Goal: Transaction & Acquisition: Purchase product/service

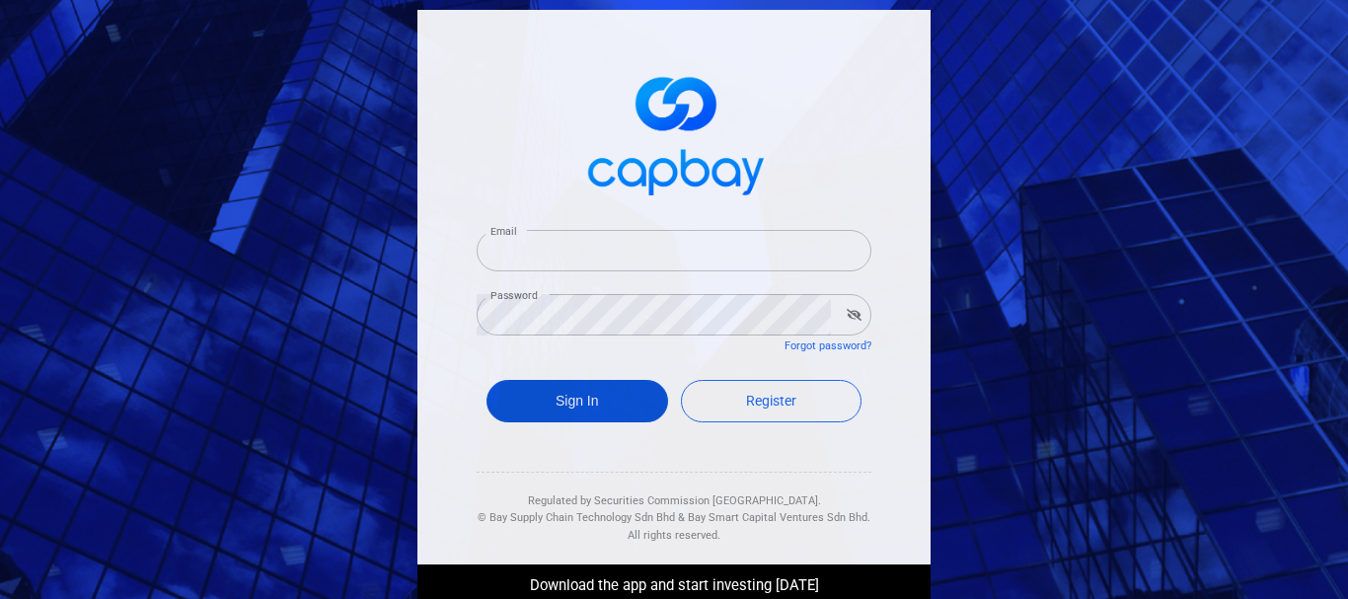
type input "[EMAIL_ADDRESS][DOMAIN_NAME]"
click at [600, 393] on button "Sign In" at bounding box center [577, 401] width 182 height 42
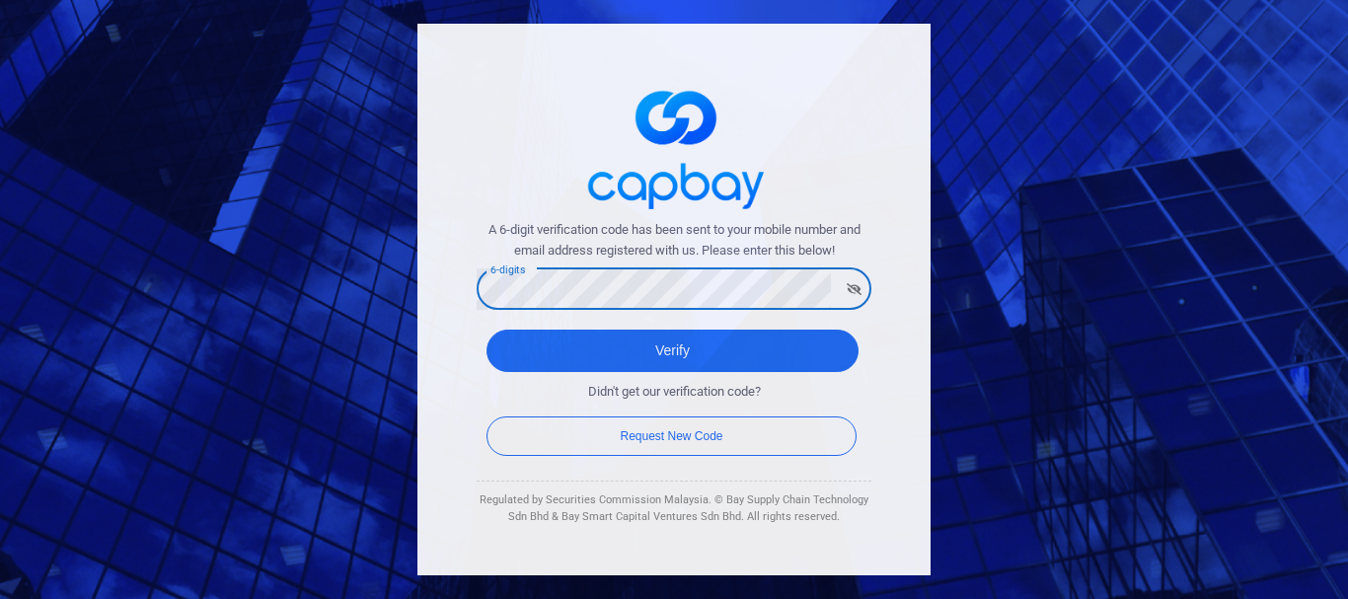
click at [519, 268] on div "6-digits 6-digits" at bounding box center [674, 287] width 395 height 44
click at [486, 330] on button "Verify" at bounding box center [672, 351] width 372 height 42
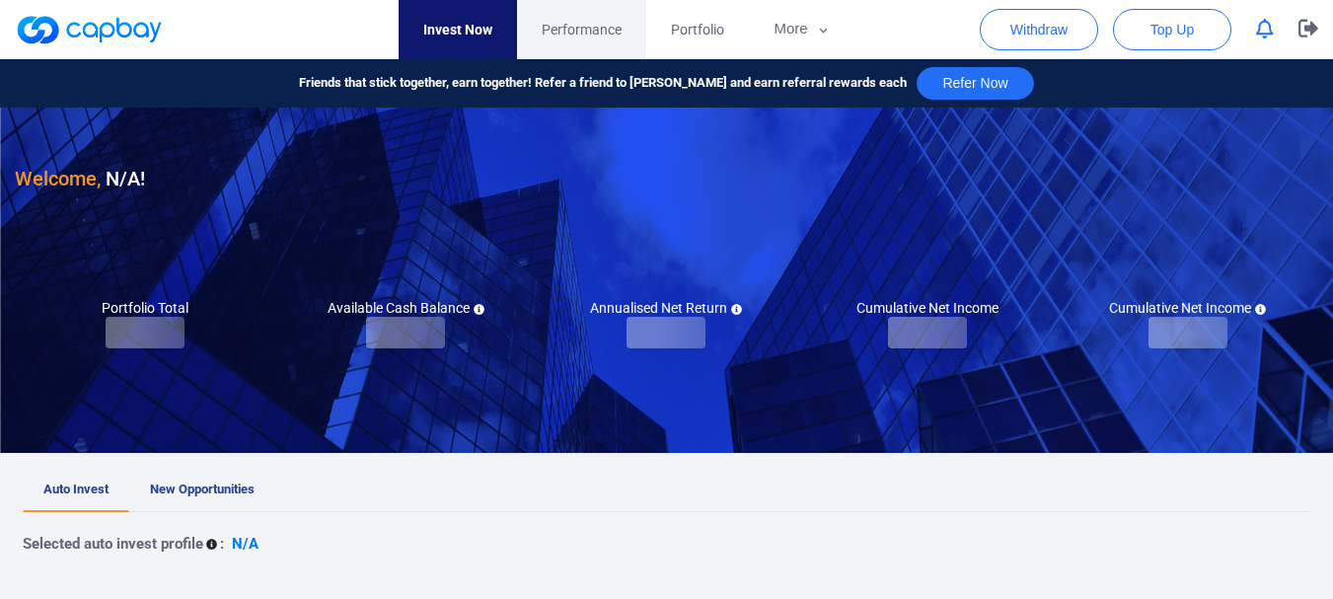
checkbox input "true"
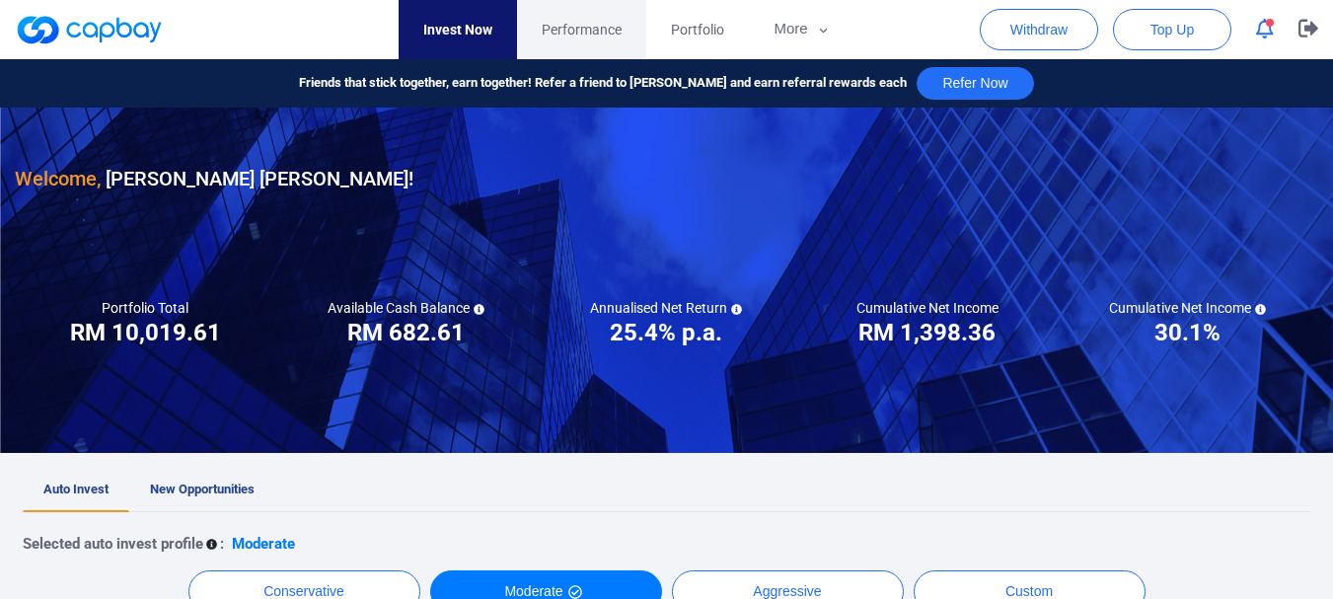
click at [589, 42] on link "Performance" at bounding box center [581, 29] width 129 height 59
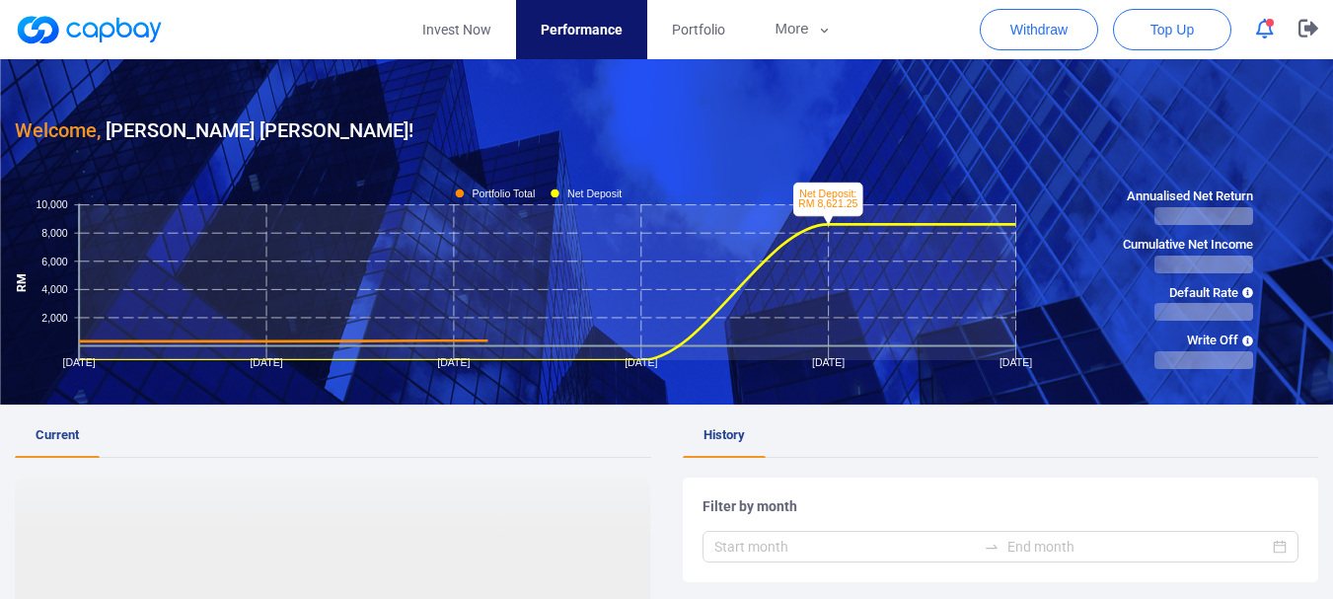
scroll to position [493, 0]
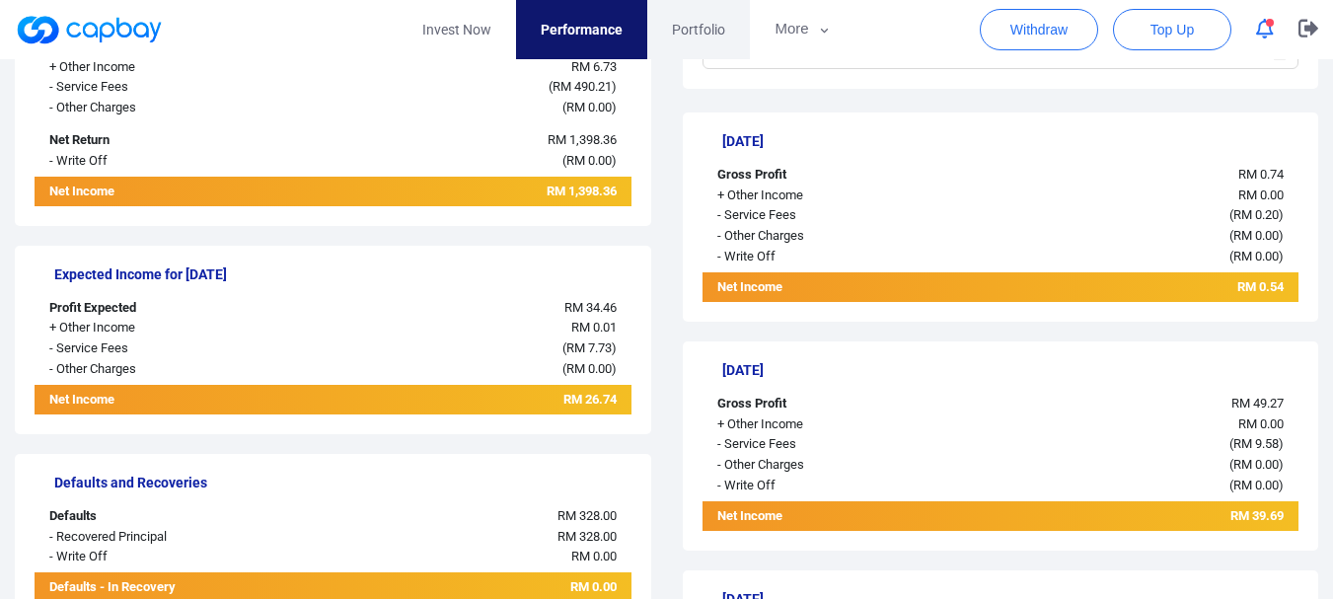
click at [685, 15] on link "Portfolio" at bounding box center [698, 29] width 103 height 59
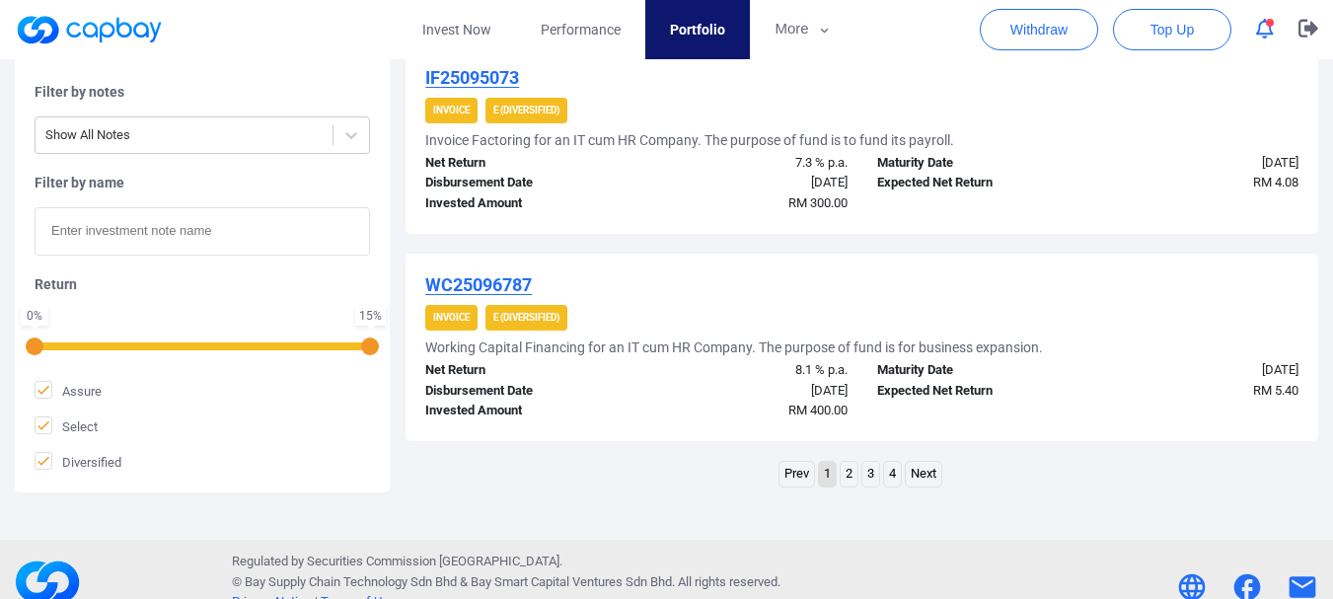
scroll to position [2311, 0]
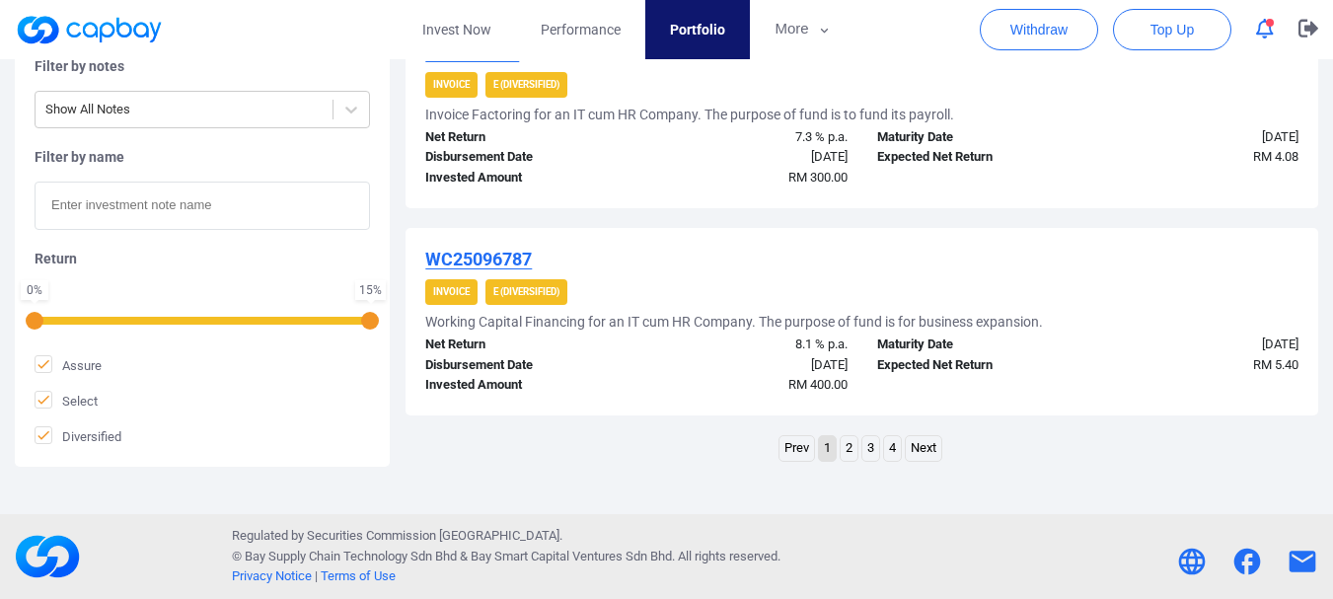
click at [897, 452] on link "4" at bounding box center [892, 448] width 17 height 25
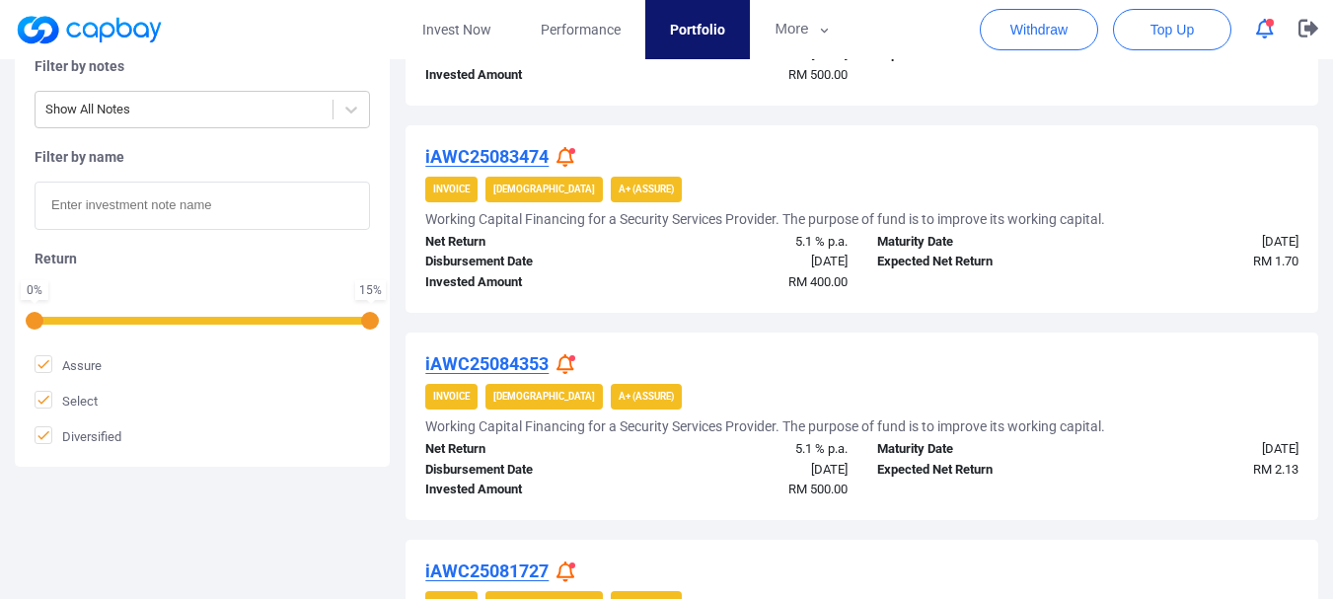
click at [572, 161] on icon at bounding box center [565, 157] width 18 height 21
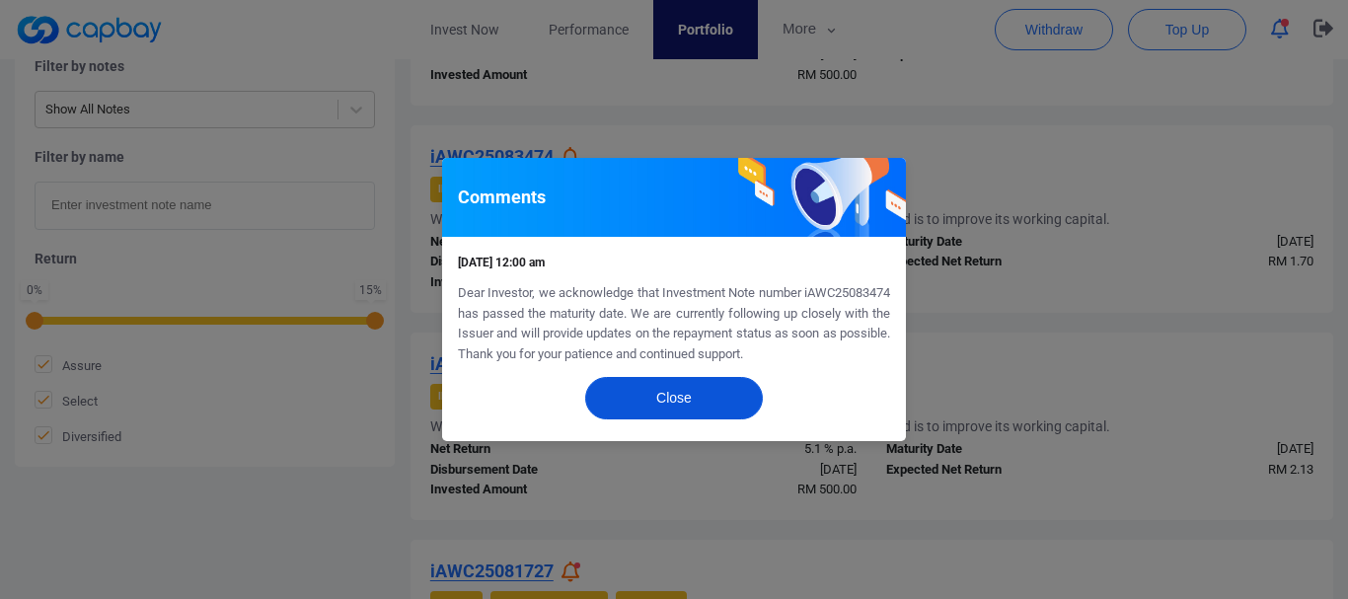
click at [665, 392] on button "Close" at bounding box center [674, 398] width 178 height 42
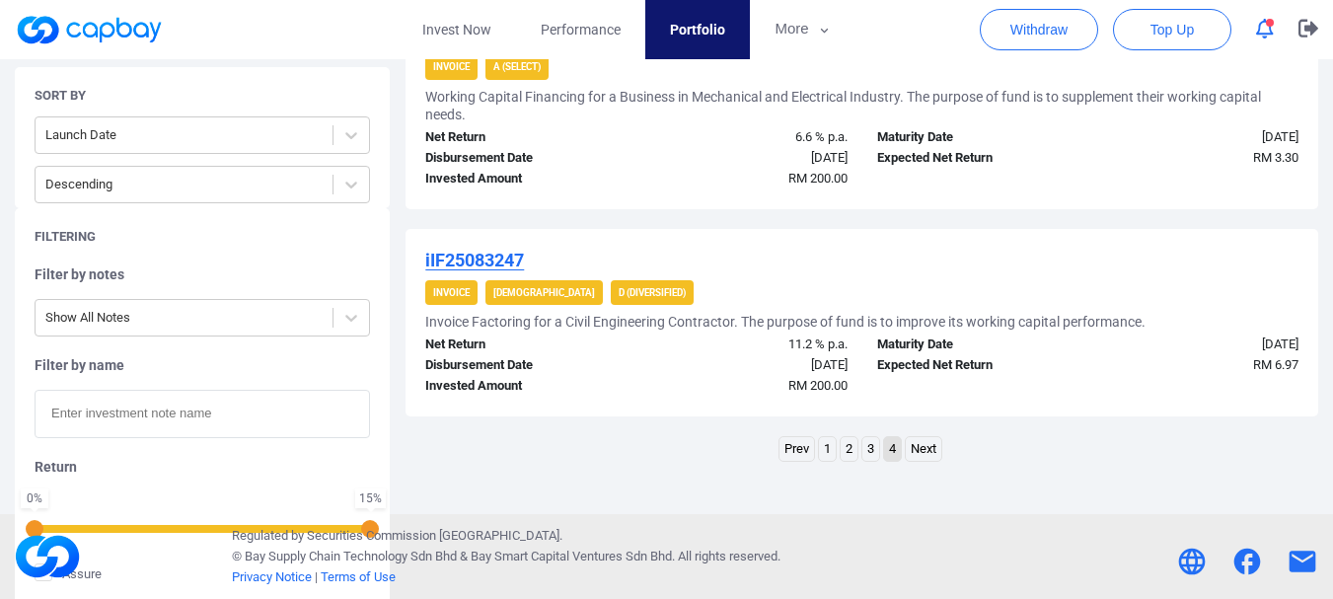
scroll to position [854, 0]
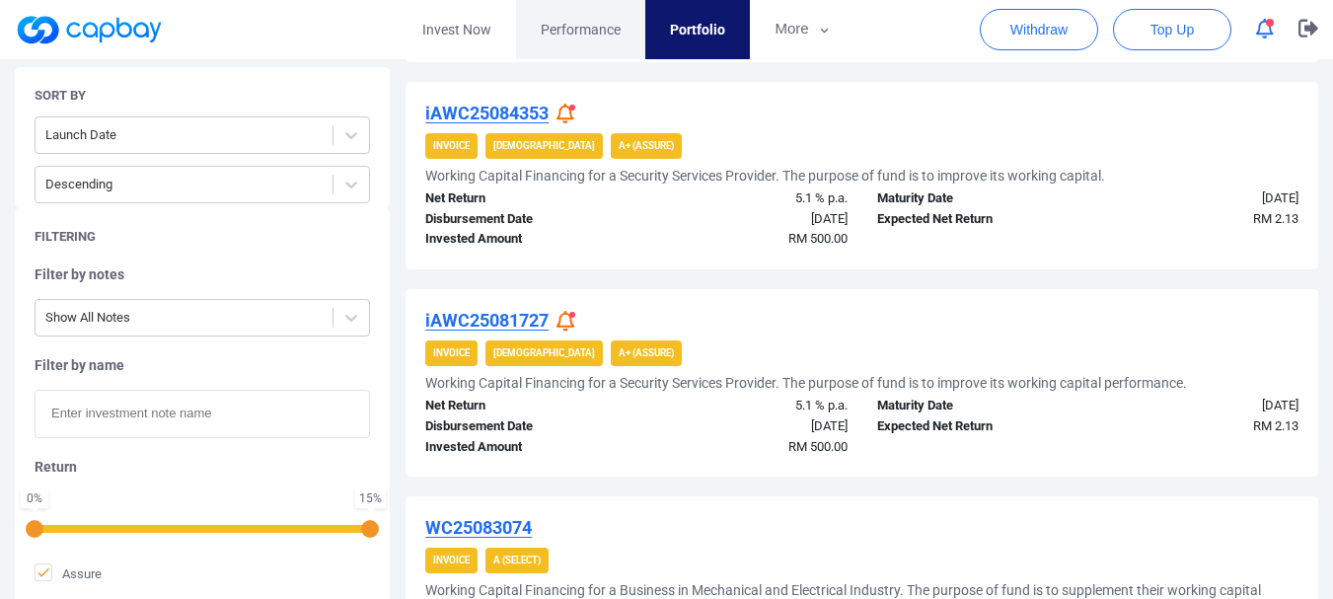
click at [605, 19] on span "Performance" at bounding box center [581, 30] width 80 height 22
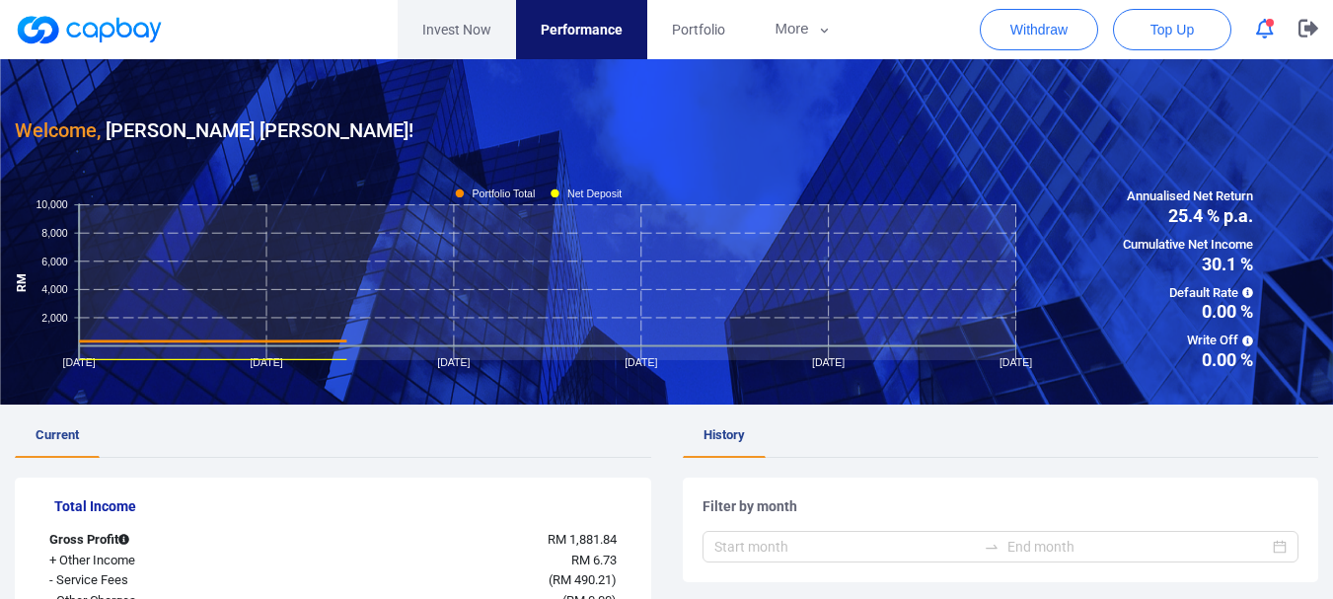
click at [477, 39] on link "Invest Now" at bounding box center [457, 29] width 118 height 59
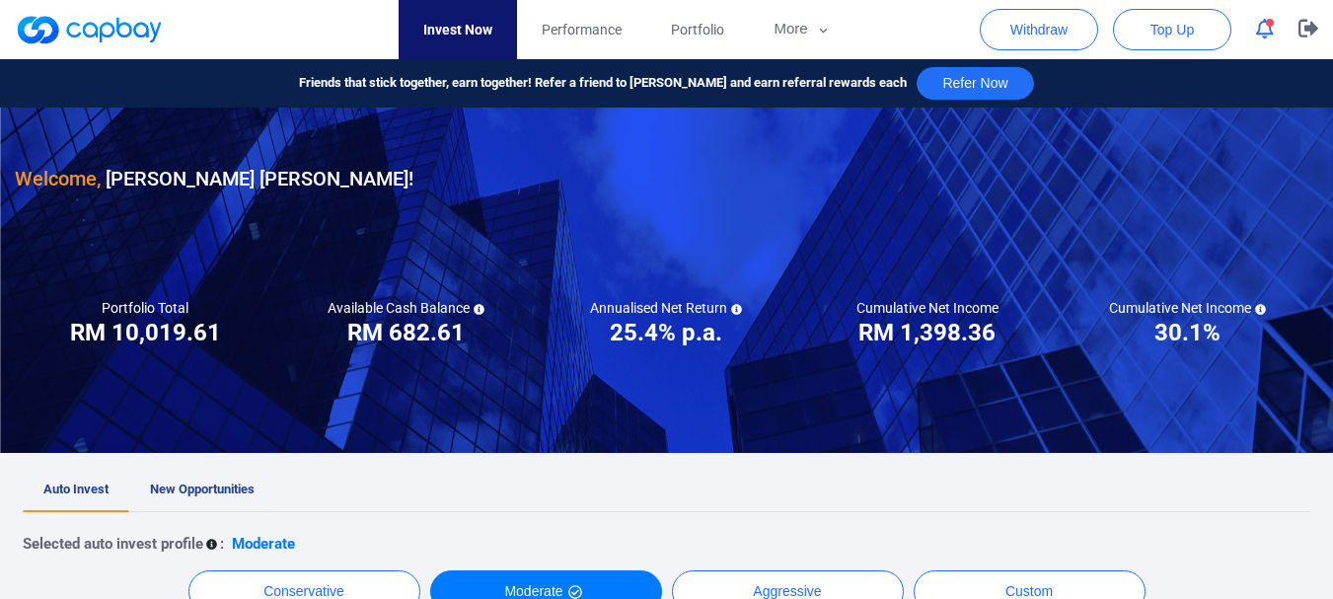
click at [222, 497] on link "New Opportunities" at bounding box center [202, 490] width 146 height 43
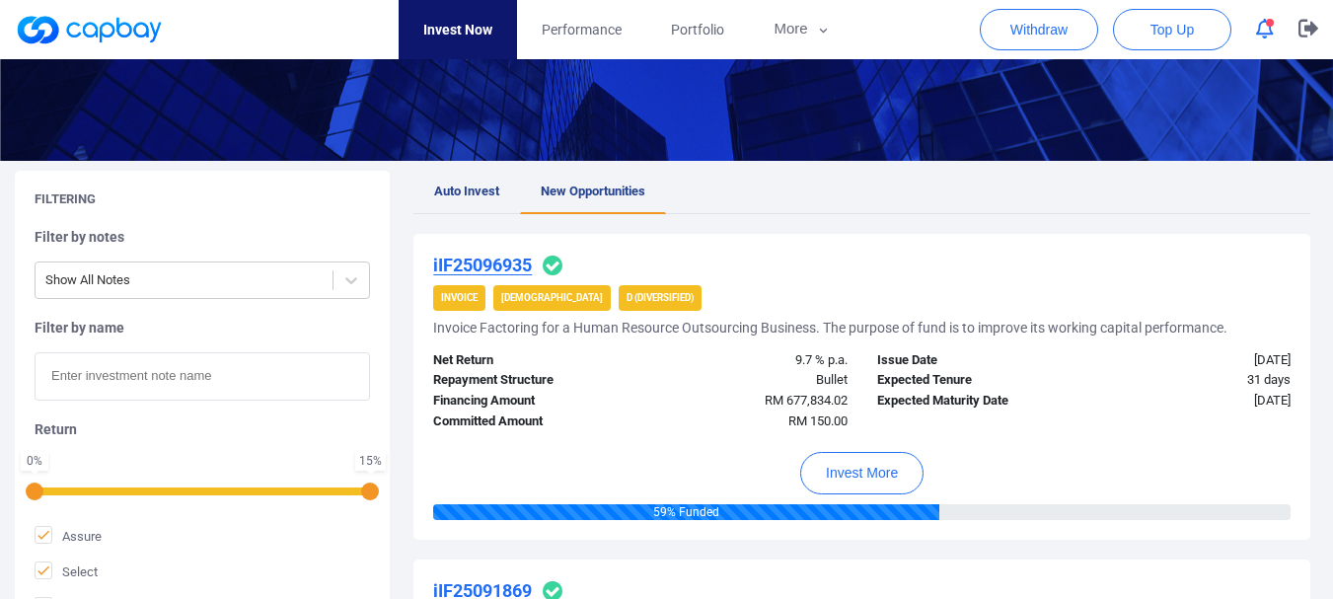
scroll to position [330, 0]
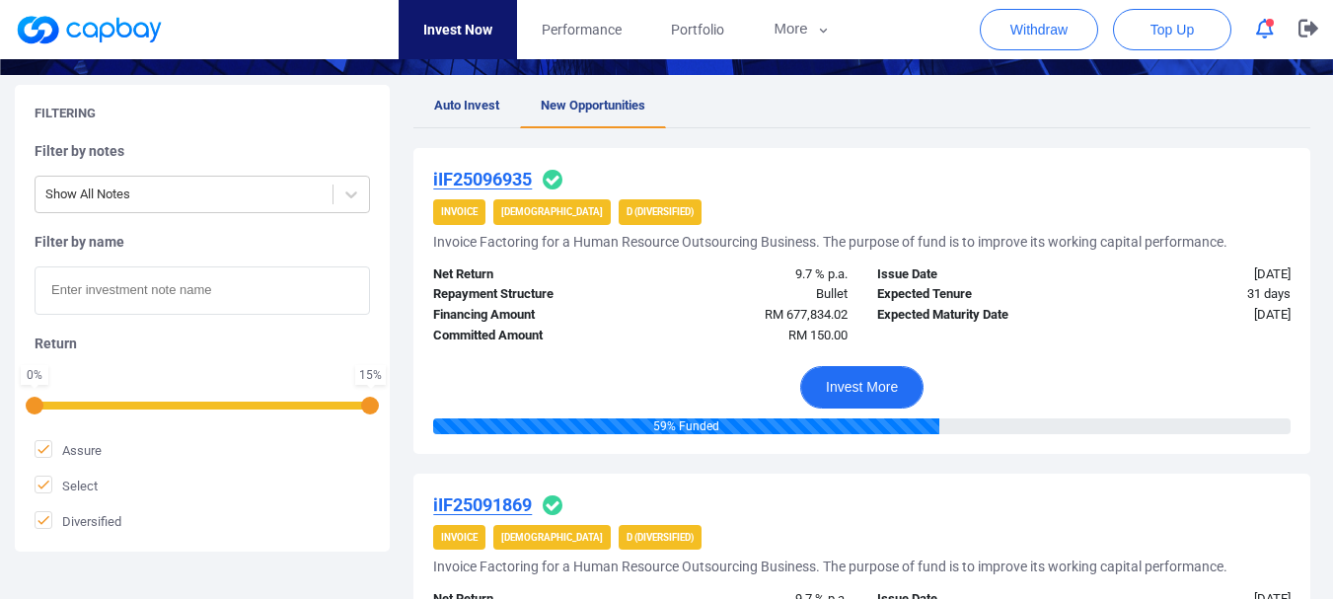
click at [870, 396] on button "Invest More" at bounding box center [861, 387] width 123 height 42
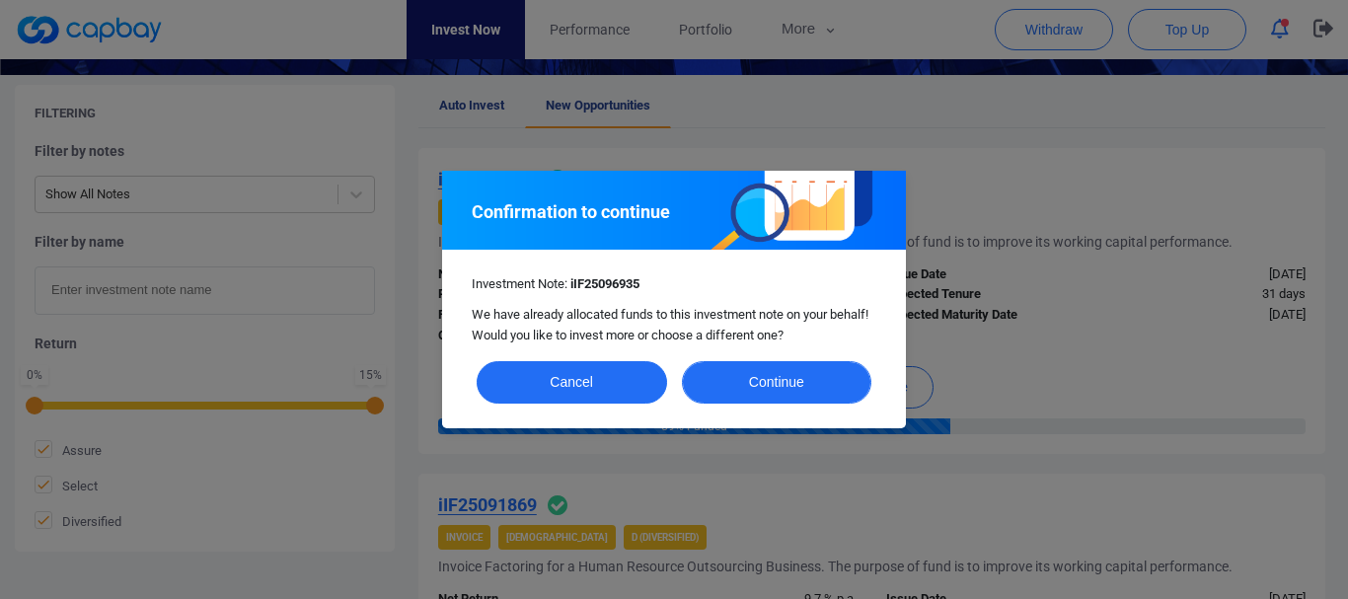
click at [754, 379] on button "Continue" at bounding box center [777, 382] width 190 height 42
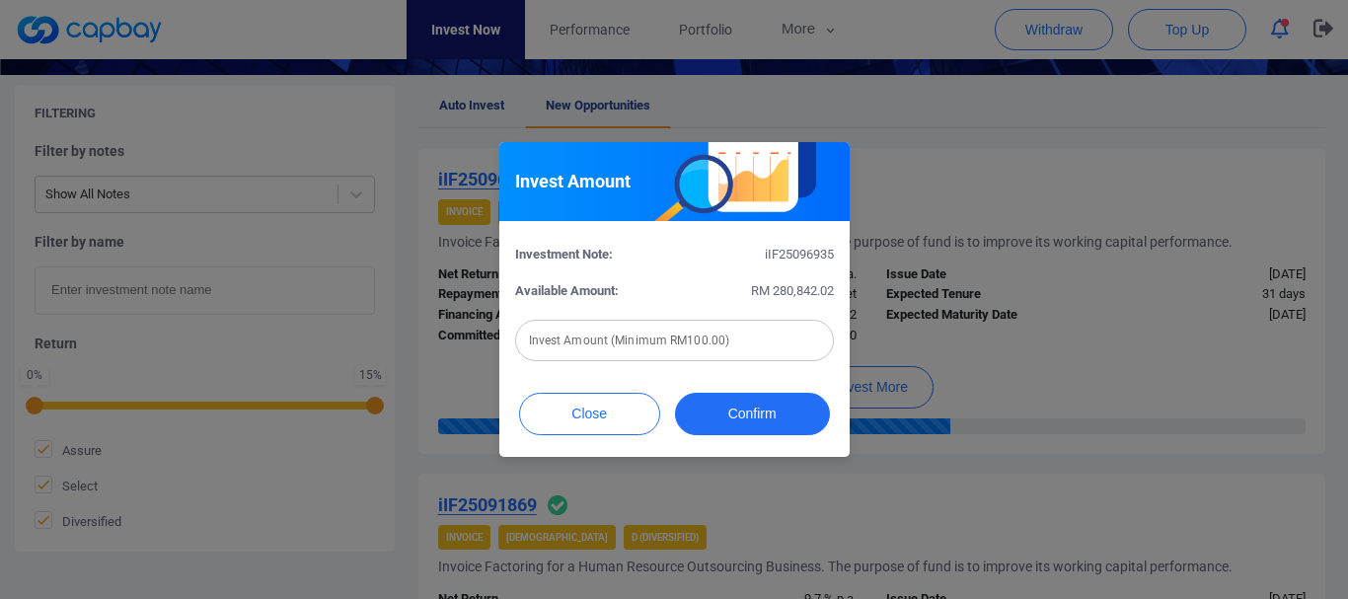
click at [707, 350] on input "text" at bounding box center [674, 340] width 319 height 41
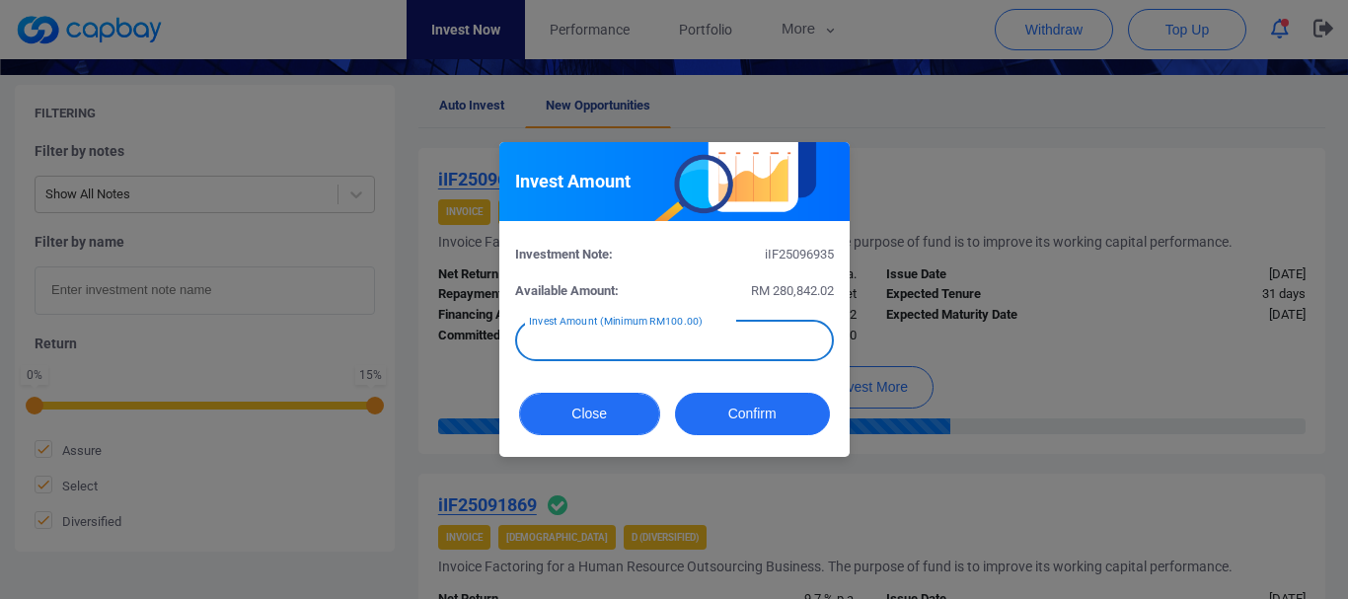
click at [625, 427] on button "Close" at bounding box center [589, 414] width 141 height 42
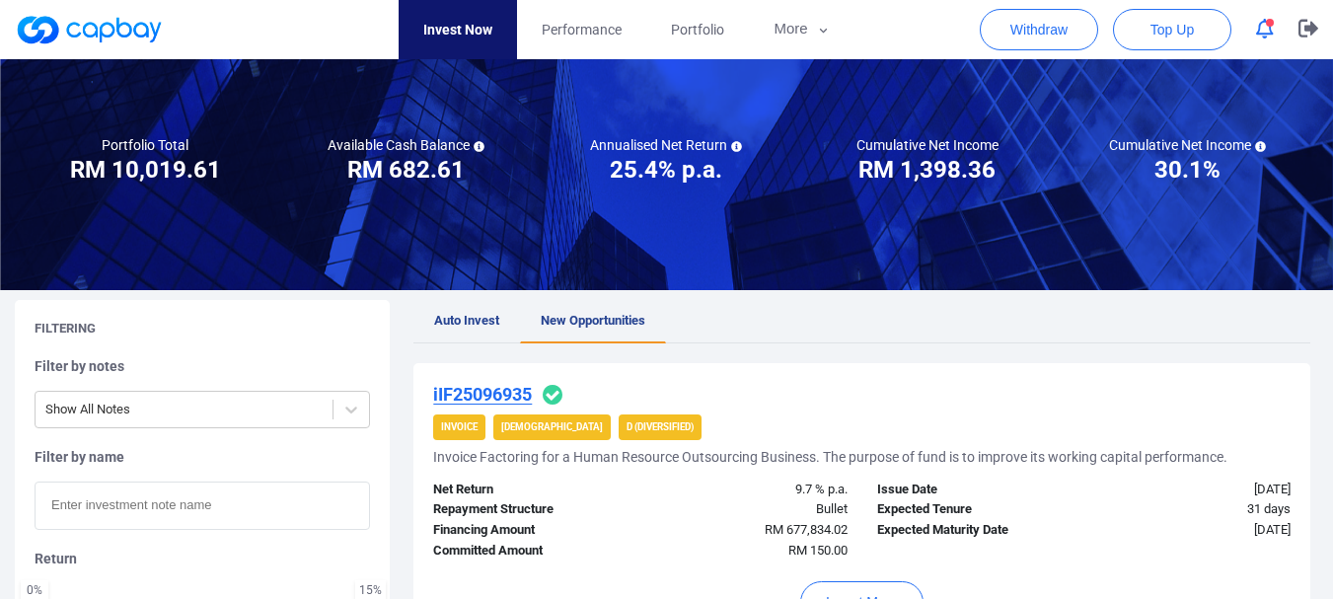
scroll to position [322, 0]
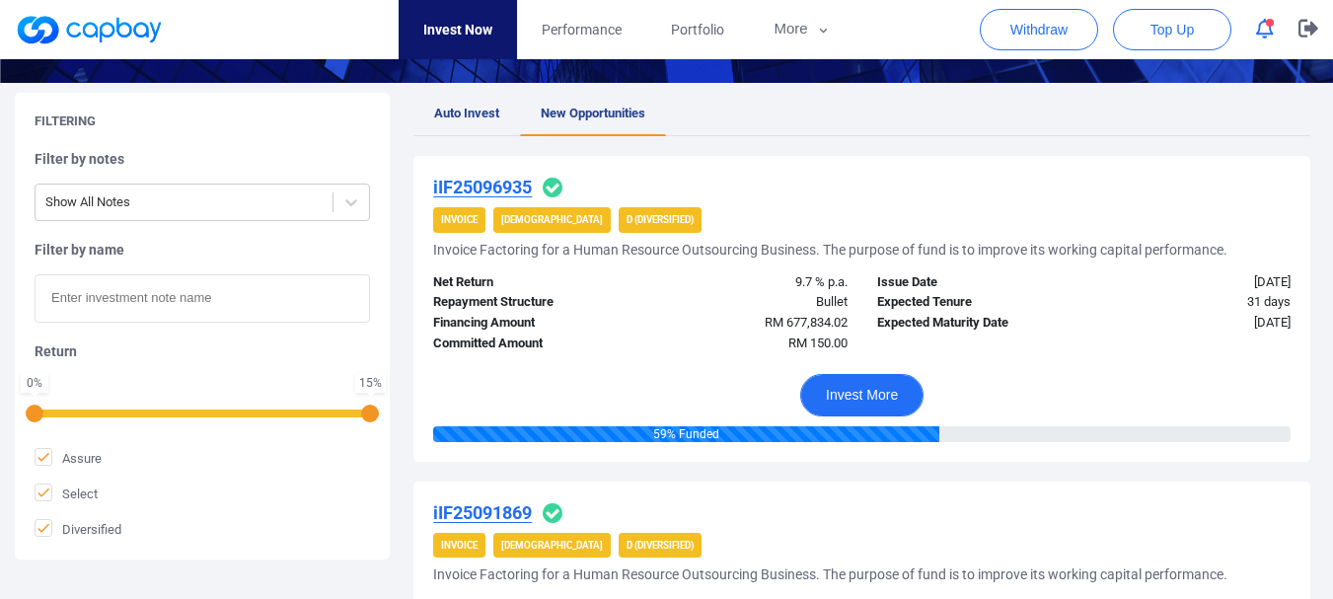
click at [866, 392] on button "Invest More" at bounding box center [861, 395] width 123 height 42
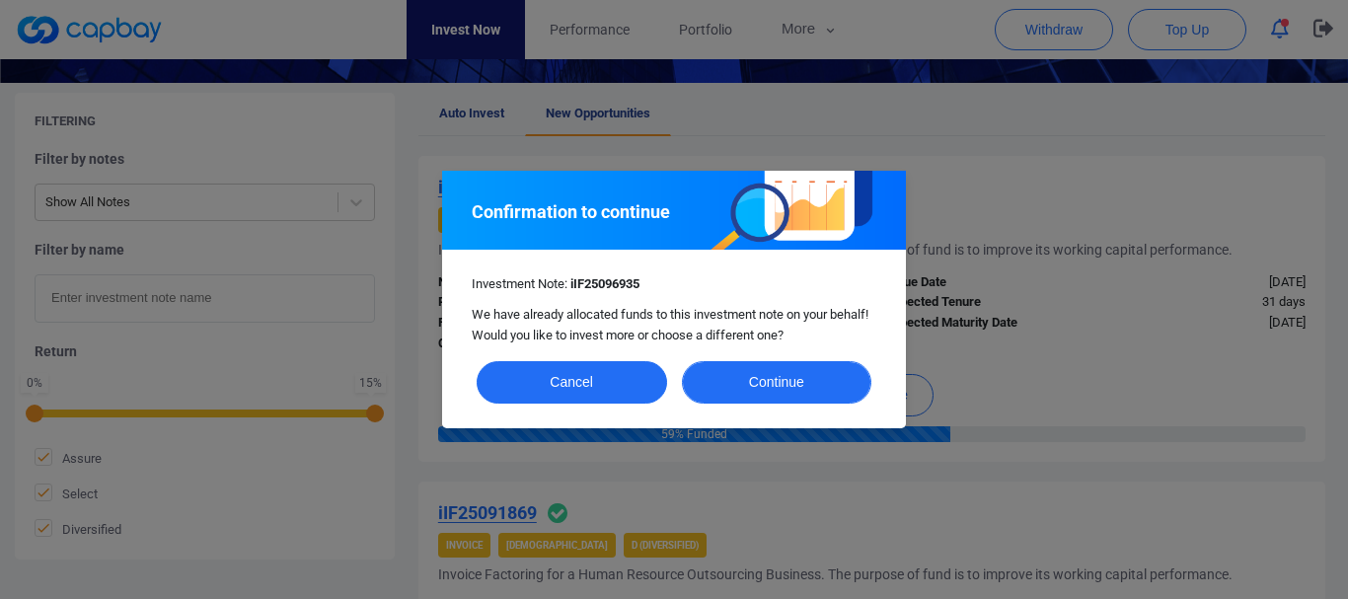
click at [715, 364] on button "Continue" at bounding box center [777, 382] width 190 height 42
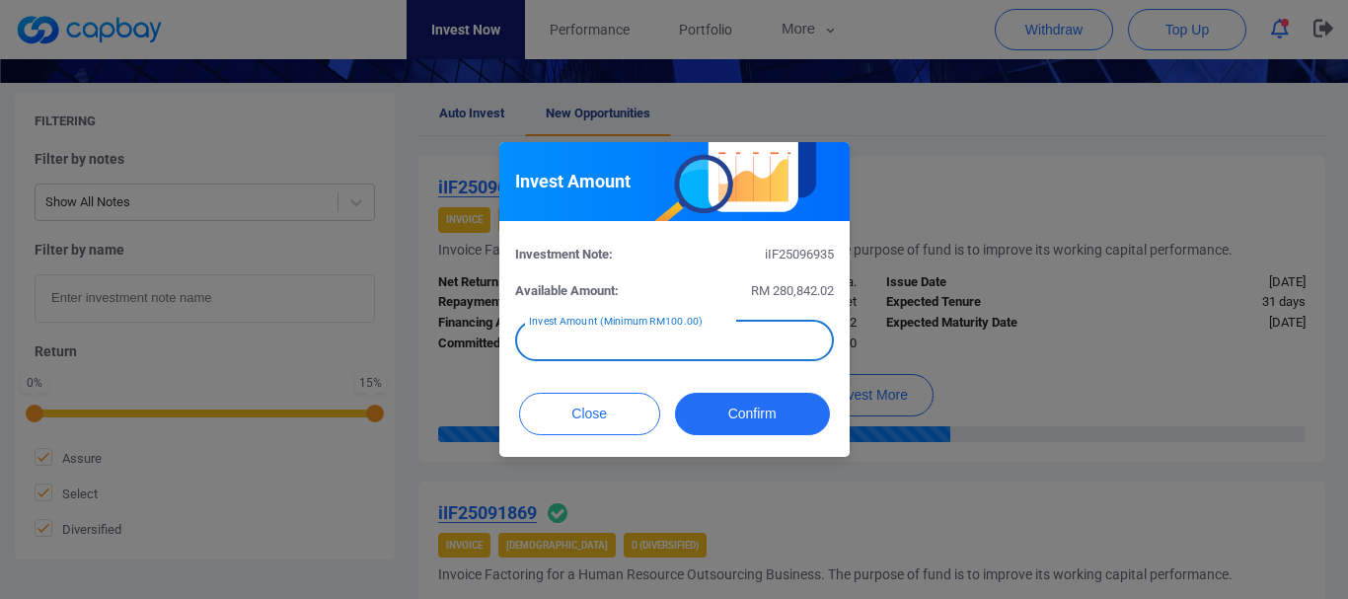
click at [688, 345] on input "text" at bounding box center [674, 340] width 319 height 41
type input "RM 582."
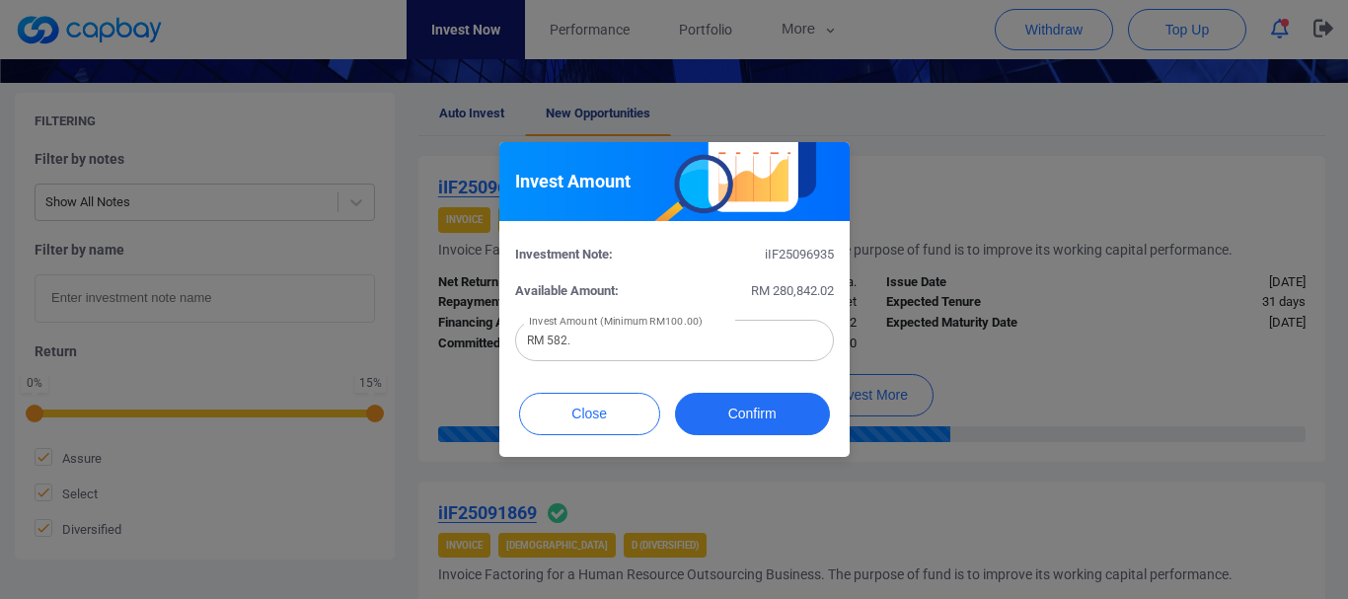
click at [575, 443] on div "Close Confirm" at bounding box center [674, 419] width 350 height 76
click at [578, 427] on button "Close" at bounding box center [589, 414] width 141 height 42
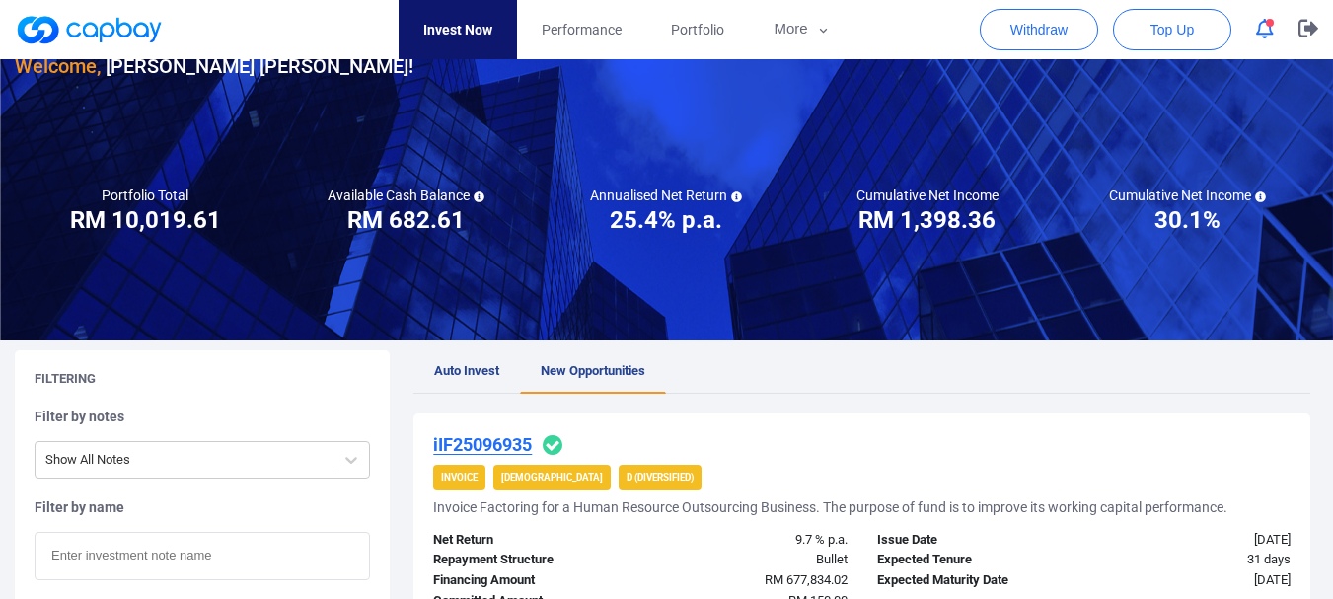
scroll to position [72, 0]
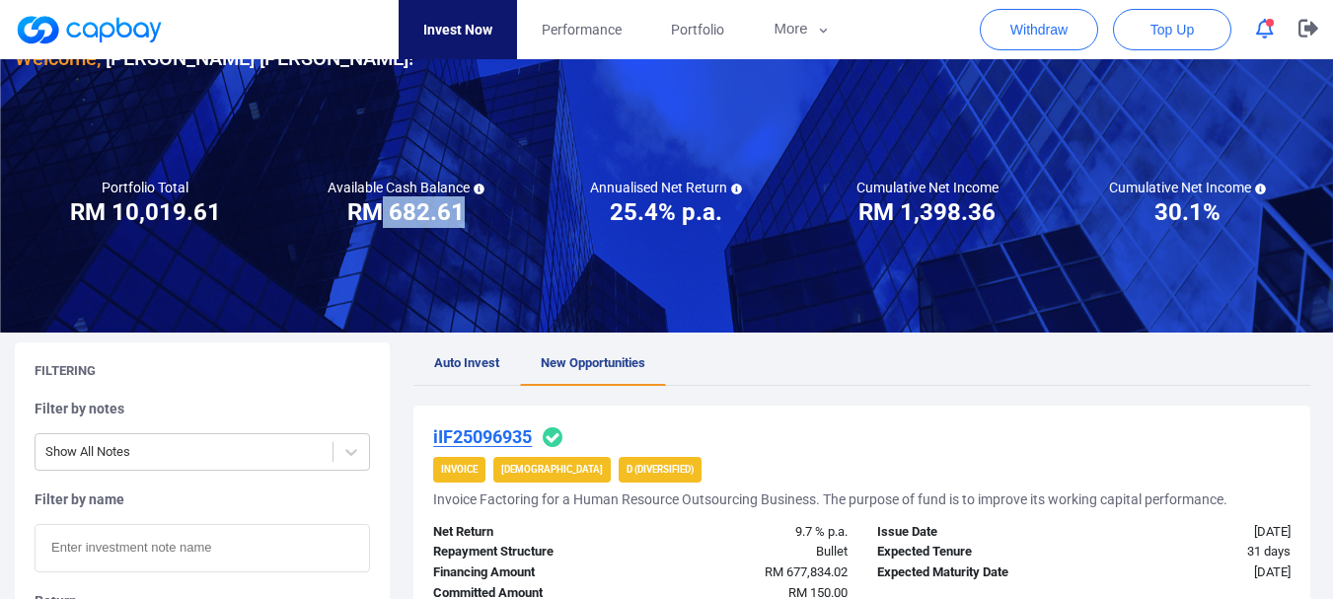
drag, startPoint x: 386, startPoint y: 210, endPoint x: 472, endPoint y: 213, distance: 85.9
click at [472, 213] on div "Available Cash Balance RM ***** RM 682.61" at bounding box center [405, 203] width 260 height 49
copy h3 "682.61"
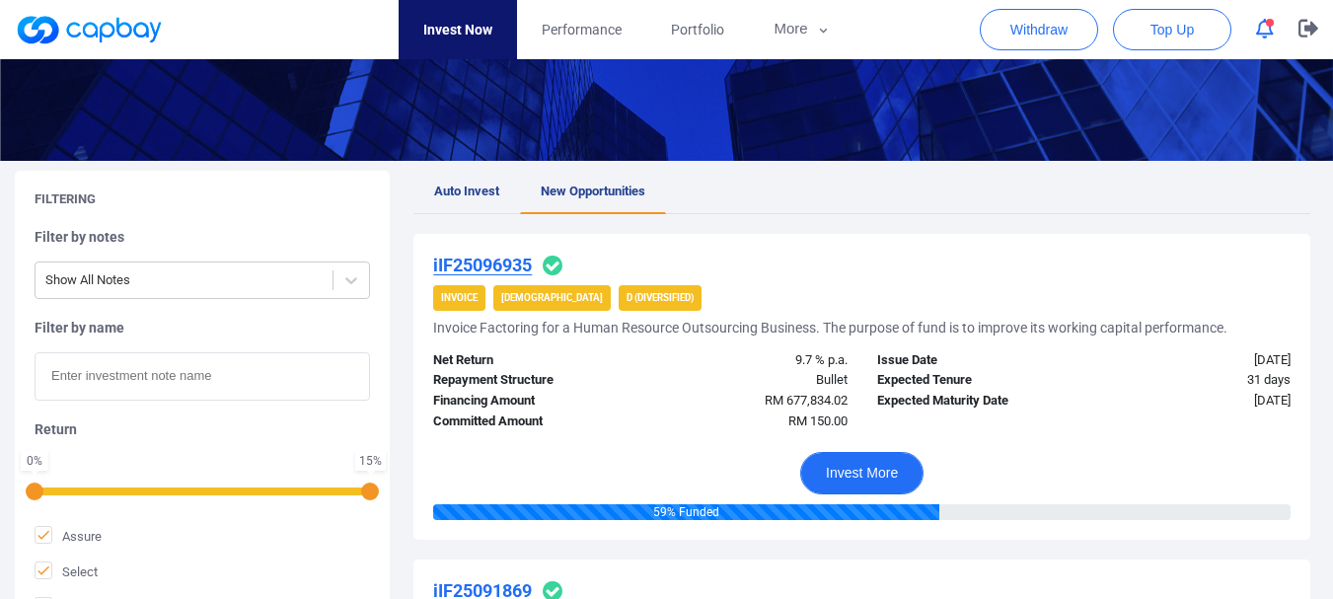
click at [844, 478] on button "Invest More" at bounding box center [861, 473] width 123 height 42
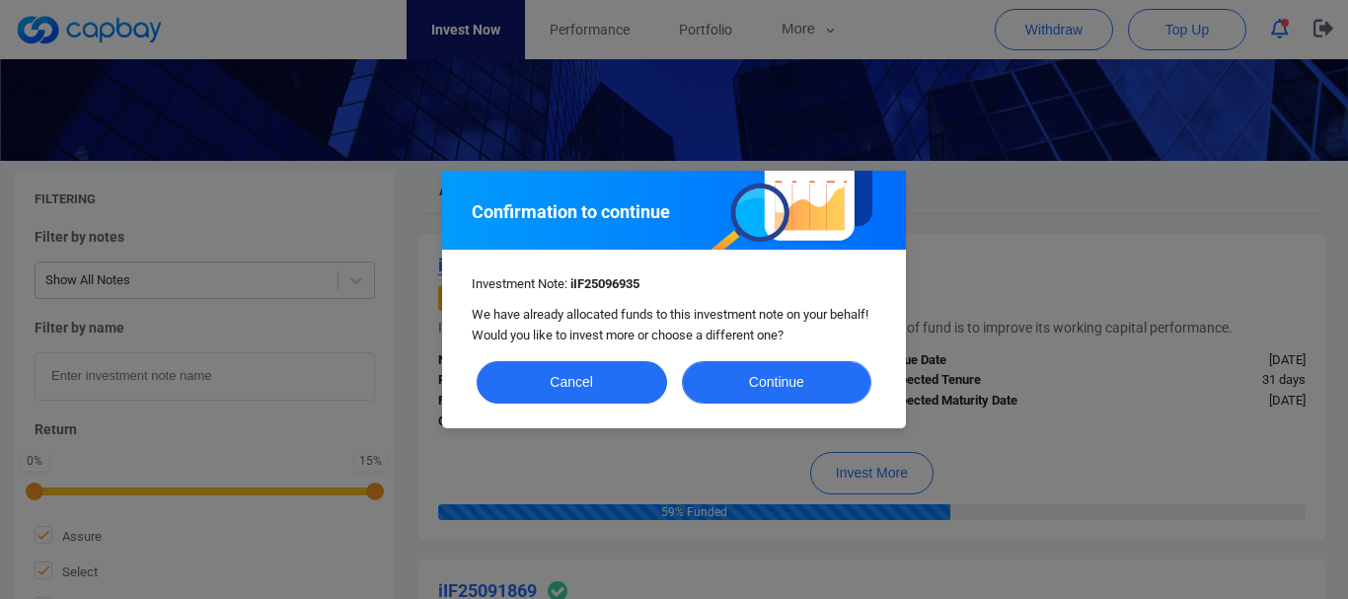
click at [730, 364] on button "Continue" at bounding box center [777, 382] width 190 height 42
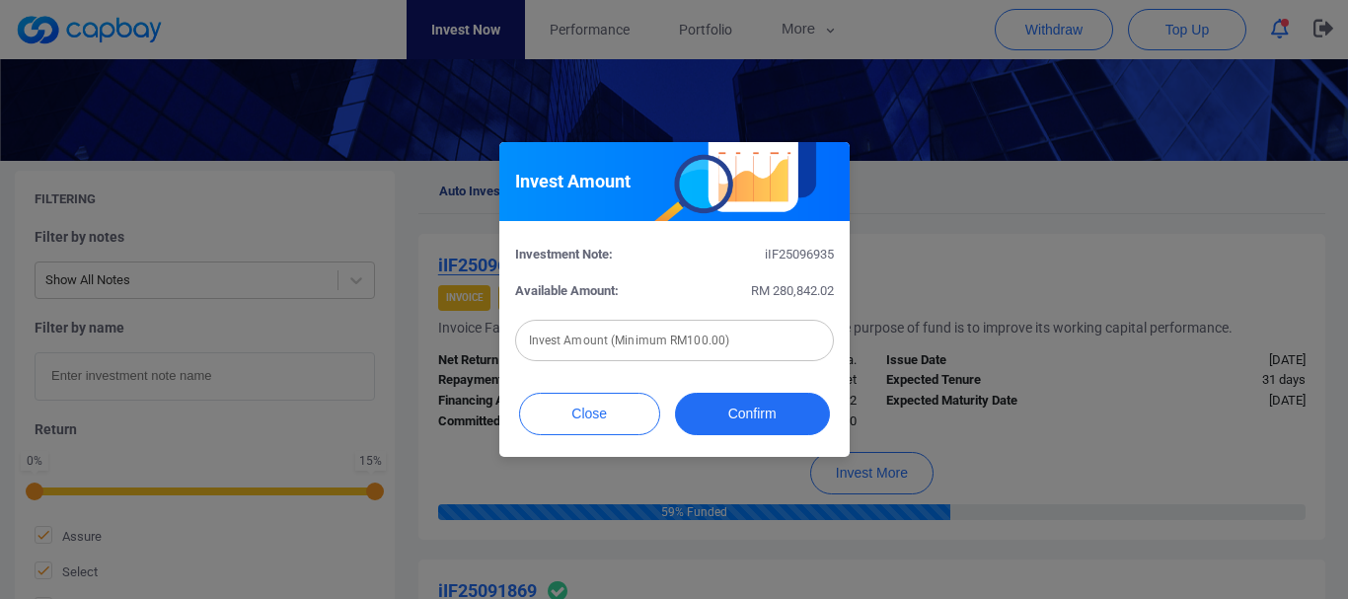
click at [714, 353] on input "text" at bounding box center [674, 340] width 319 height 41
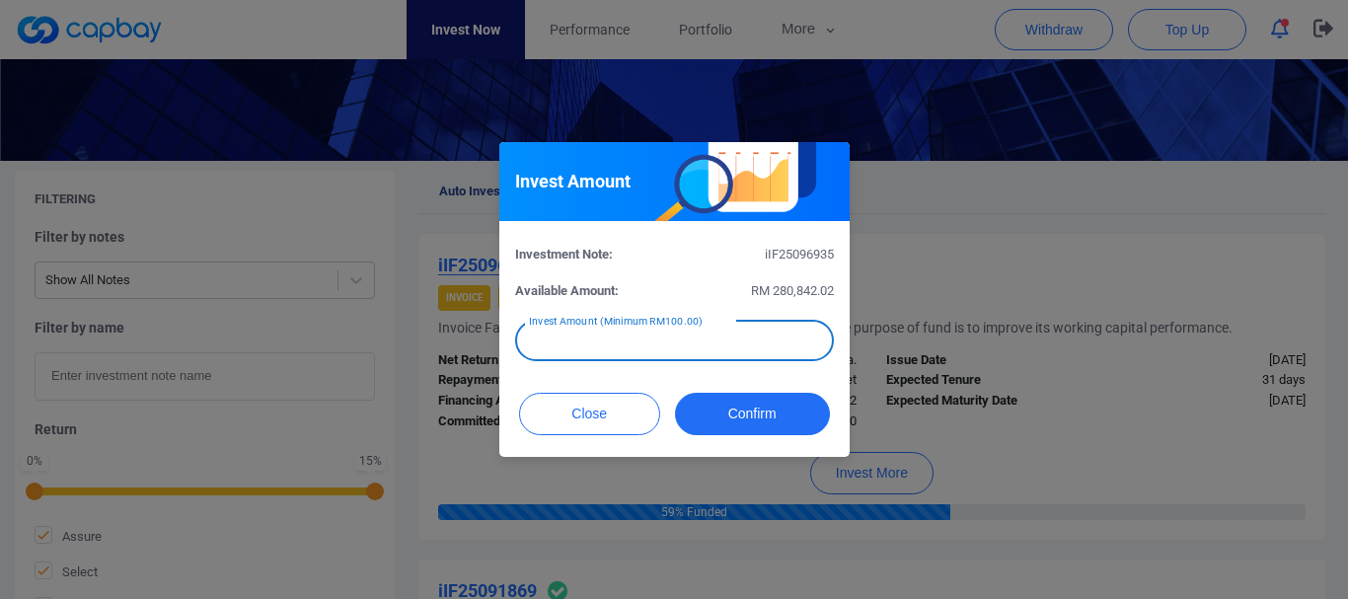
paste input "RM 682.61"
type input "RM 682.61"
click at [724, 406] on button "Confirm" at bounding box center [752, 414] width 155 height 42
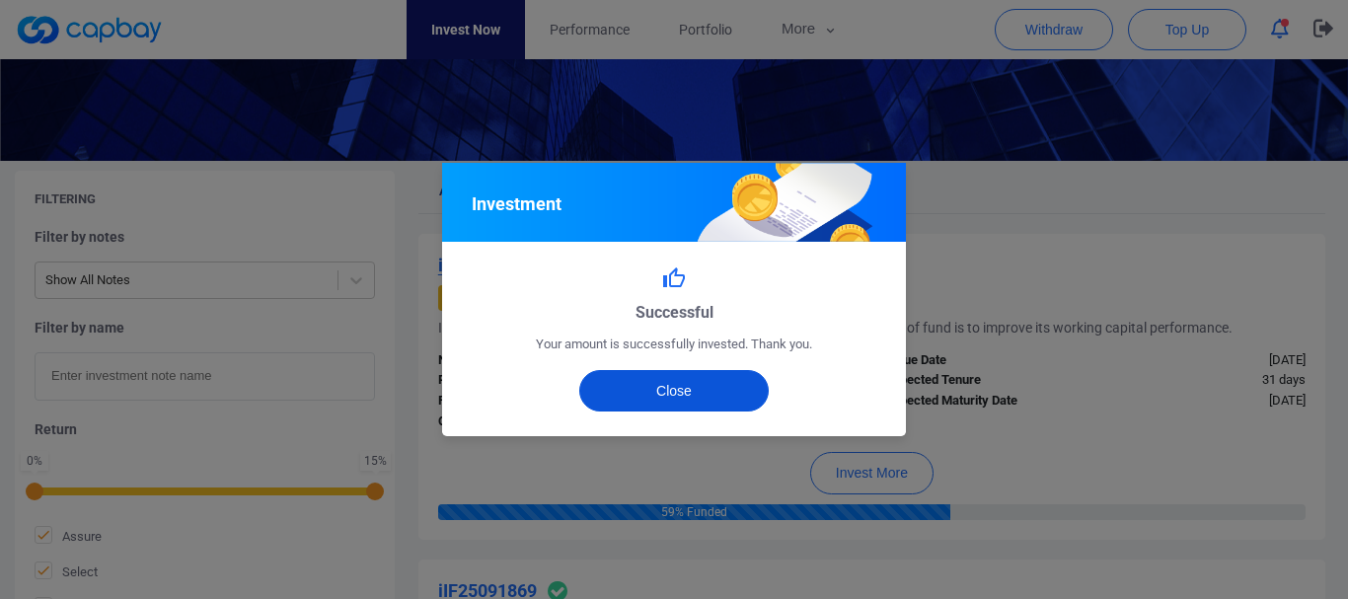
click at [664, 386] on button "Close" at bounding box center [674, 390] width 190 height 41
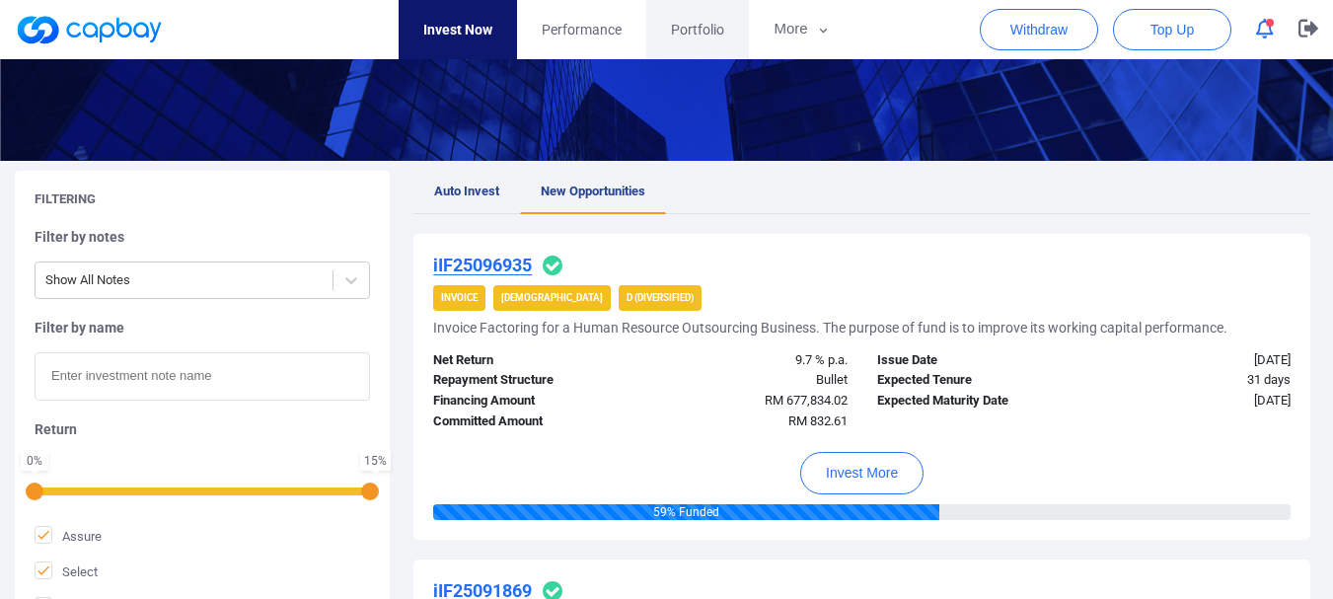
click at [684, 37] on span "Portfolio" at bounding box center [697, 30] width 53 height 22
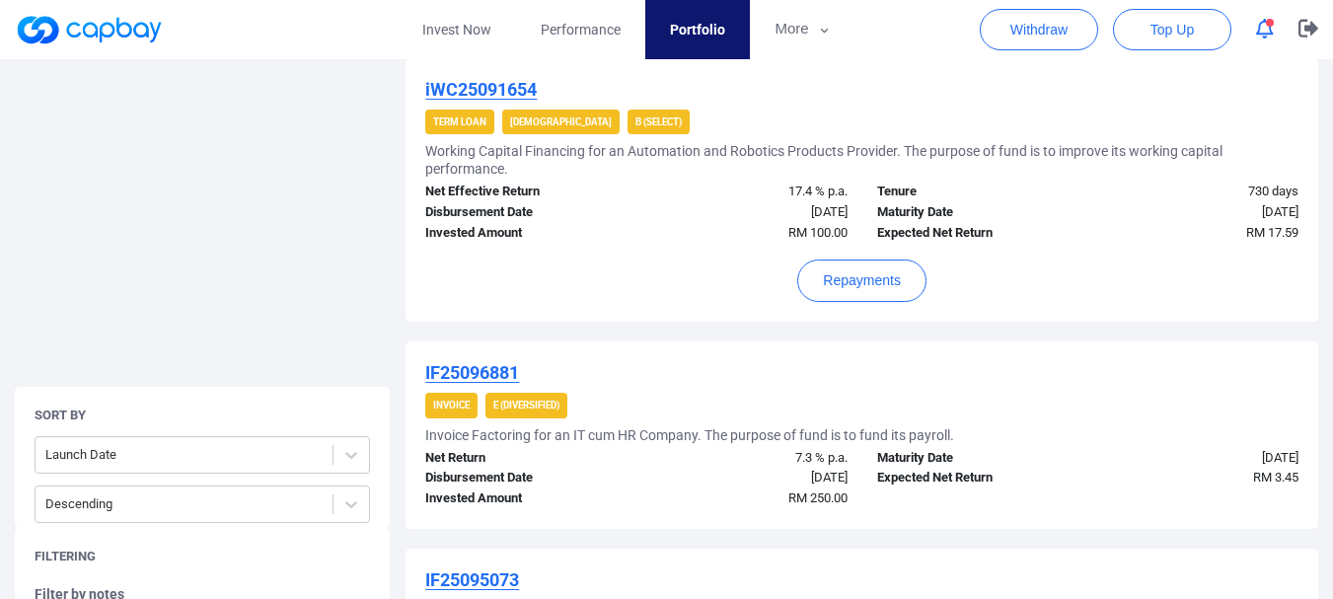
scroll to position [2311, 0]
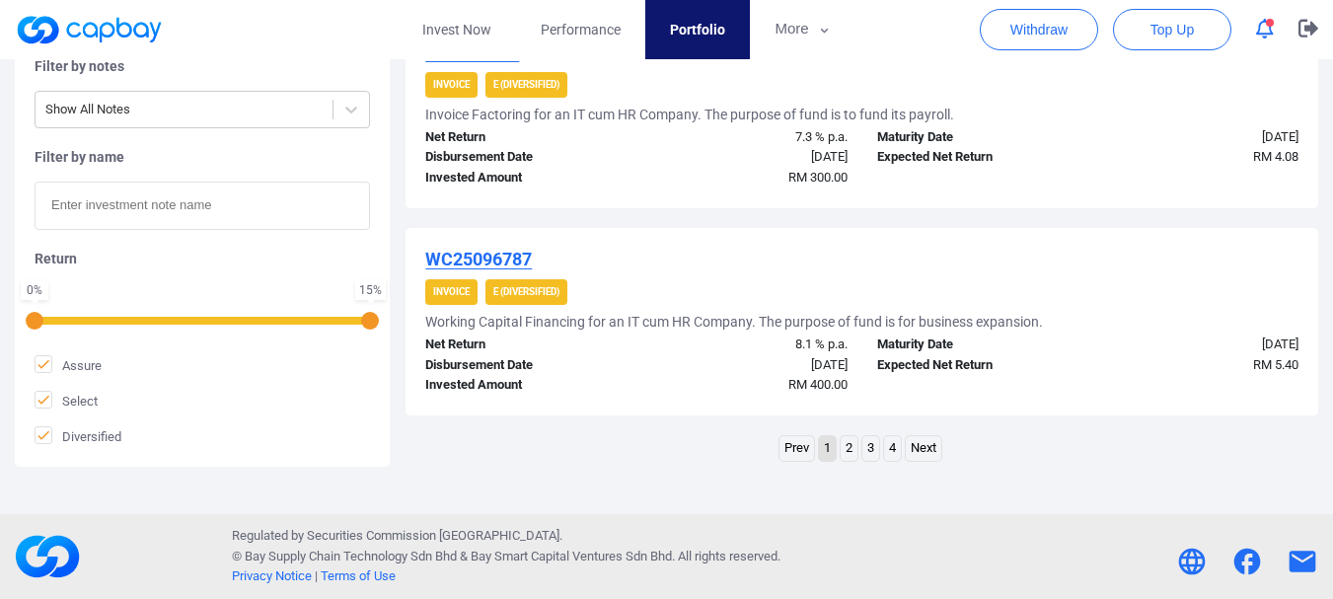
click at [871, 453] on link "3" at bounding box center [870, 448] width 17 height 25
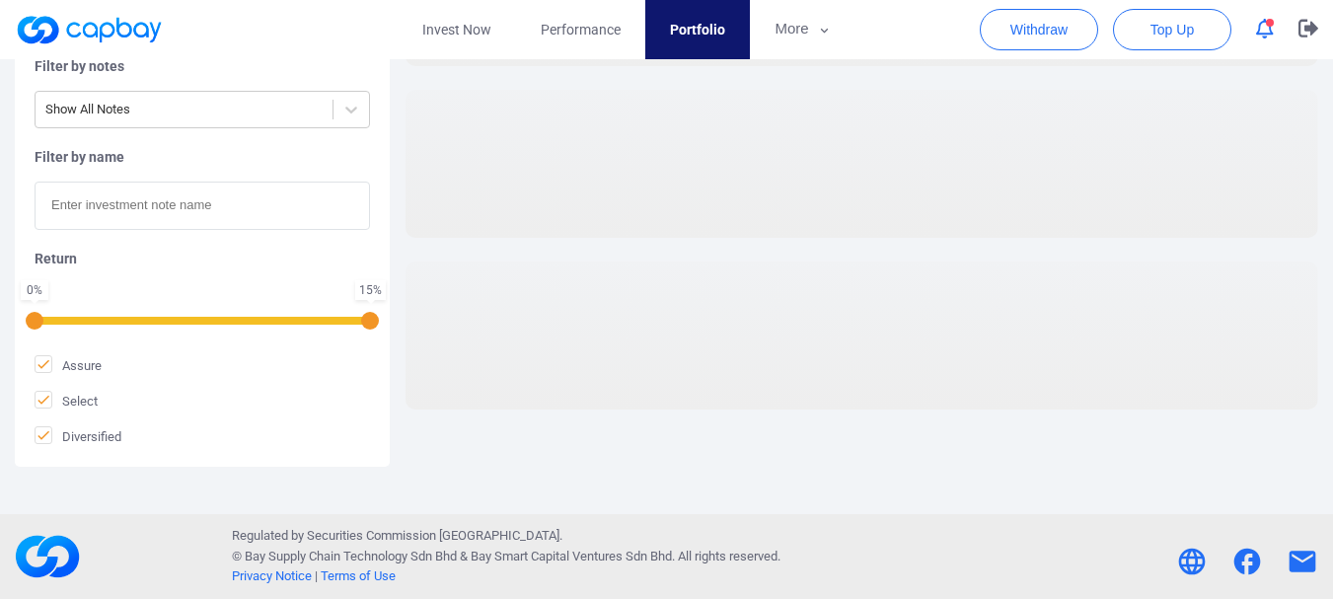
scroll to position [604, 0]
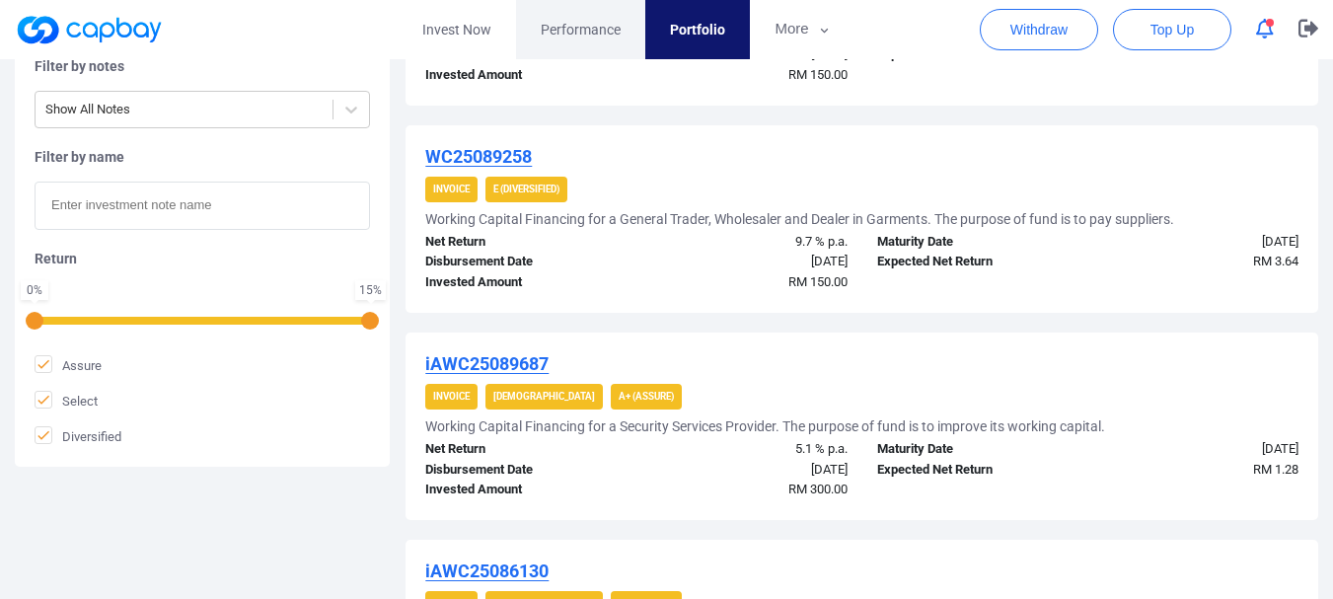
click at [620, 23] on span "Performance" at bounding box center [581, 30] width 80 height 22
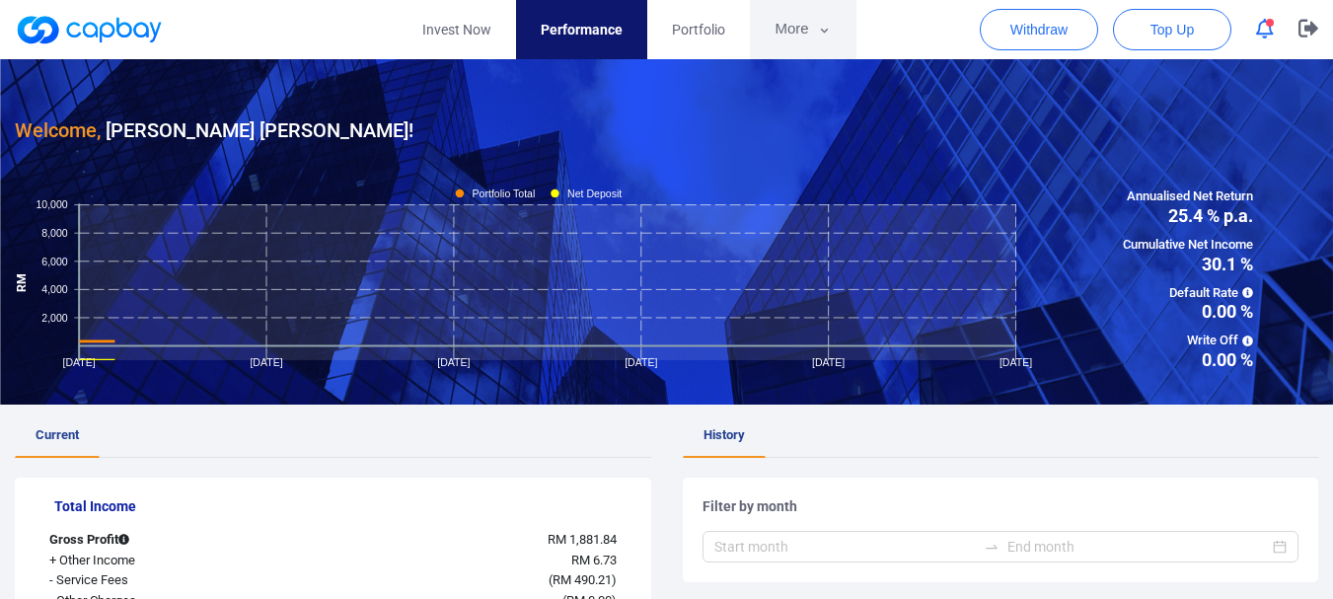
click at [769, 23] on button "More" at bounding box center [803, 29] width 106 height 59
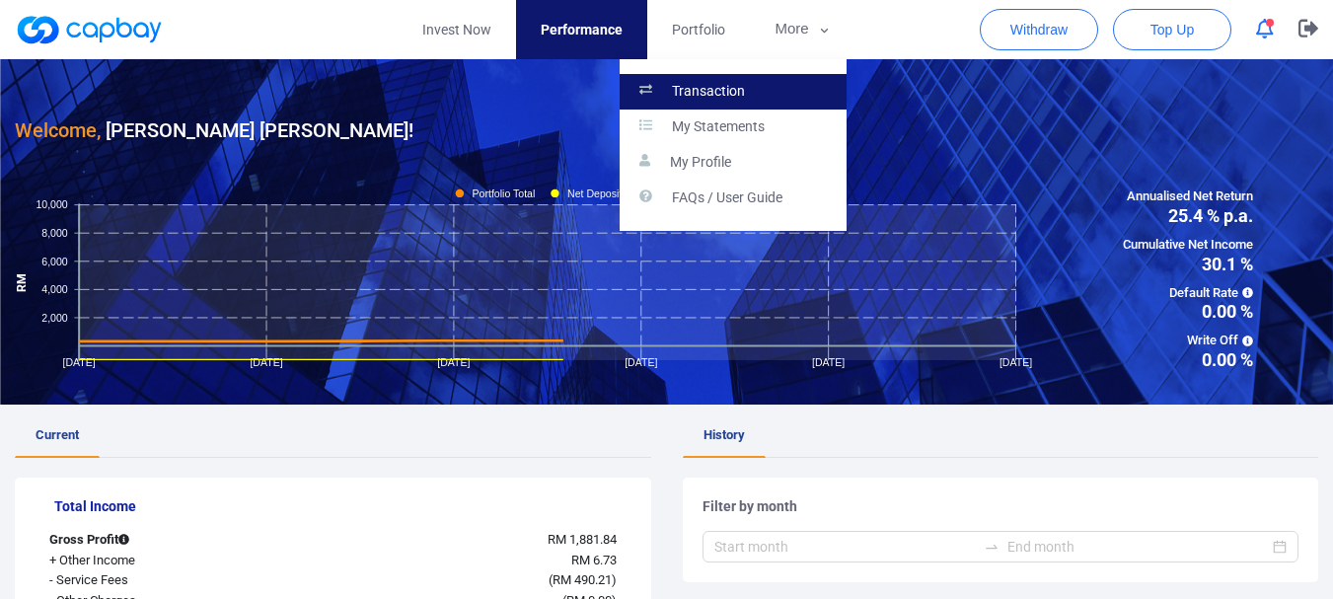
click at [775, 80] on link "Transaction" at bounding box center [733, 92] width 227 height 36
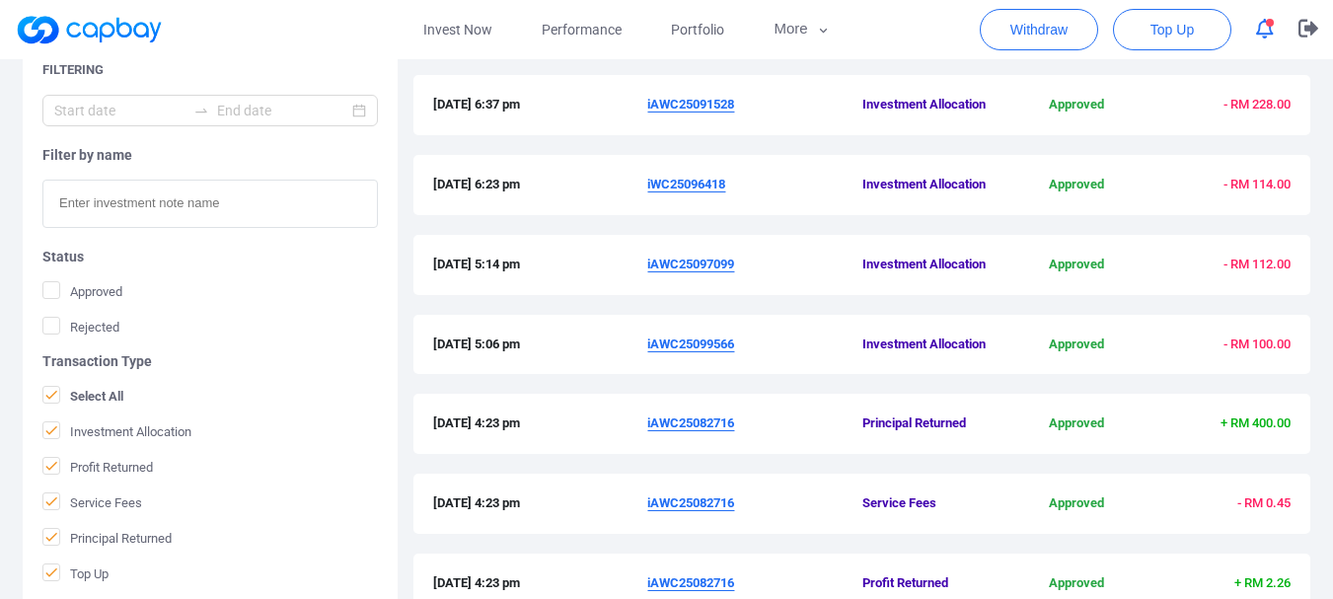
scroll to position [798, 0]
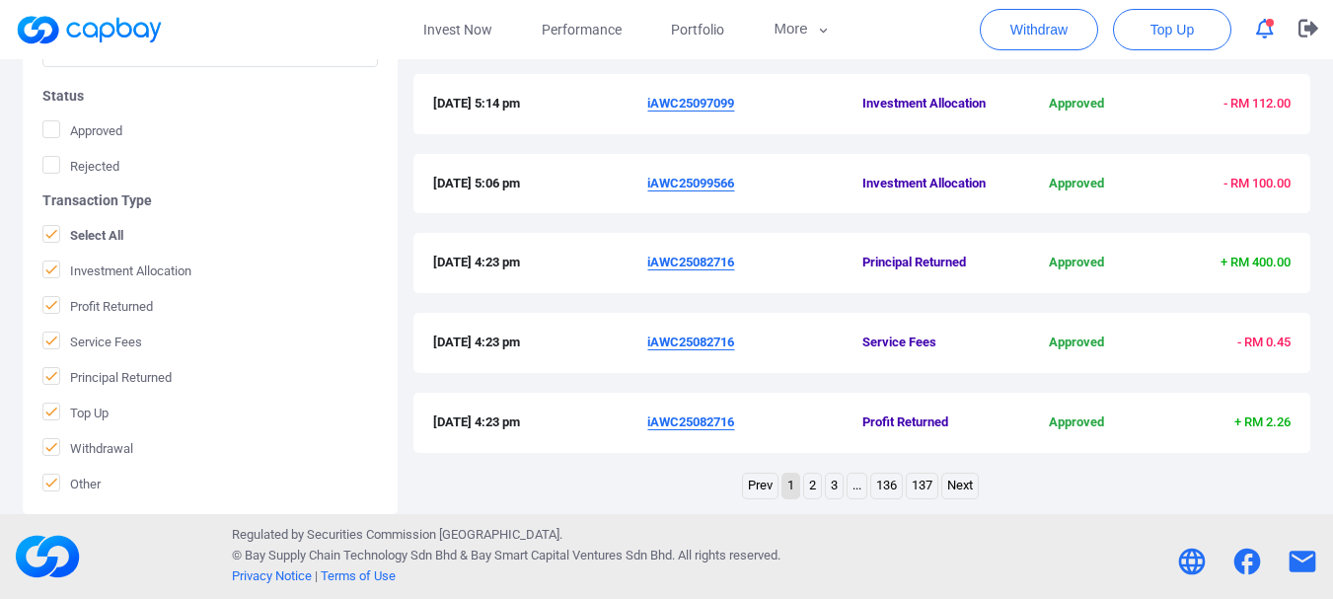
click at [813, 489] on link "2" at bounding box center [812, 486] width 17 height 25
